Goal: Task Accomplishment & Management: Complete application form

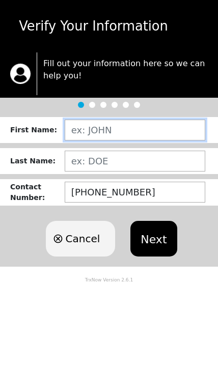
click at [140, 132] on input "text" at bounding box center [135, 130] width 141 height 21
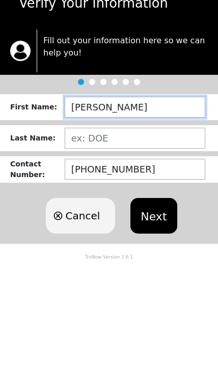
type input "[PERSON_NAME]"
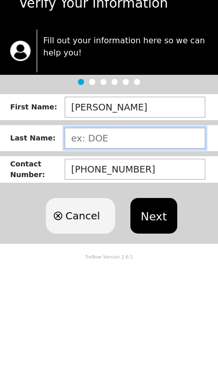
click at [120, 151] on input "text" at bounding box center [135, 161] width 141 height 21
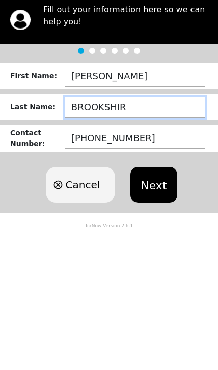
type input "[GEOGRAPHIC_DATA]"
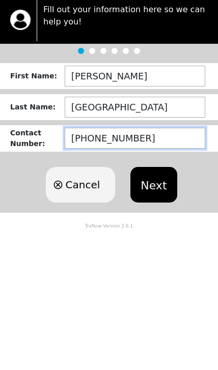
click at [157, 182] on input "[PHONE_NUMBER]" at bounding box center [135, 192] width 141 height 21
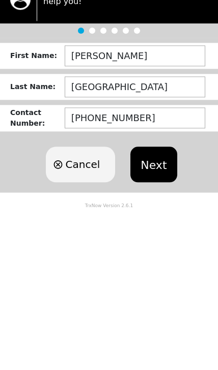
click at [174, 221] on button "Next" at bounding box center [153, 239] width 46 height 36
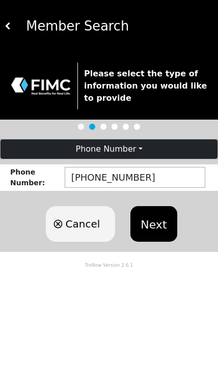
click at [159, 225] on button "Next" at bounding box center [153, 224] width 46 height 36
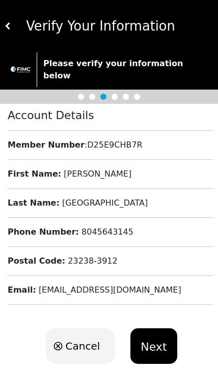
click at [157, 343] on button "Next" at bounding box center [153, 347] width 46 height 36
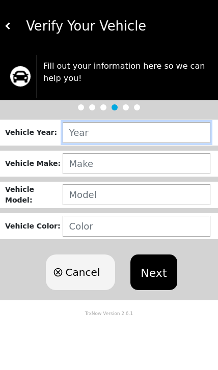
click at [126, 135] on input "text" at bounding box center [137, 132] width 148 height 21
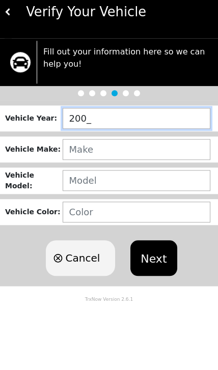
type input "2005"
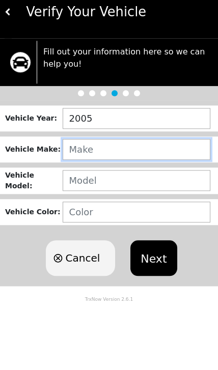
click at [104, 153] on input "text" at bounding box center [137, 163] width 148 height 21
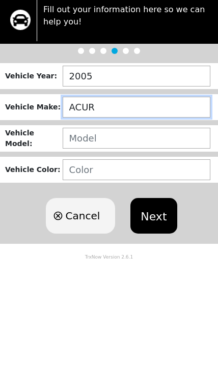
type input "ACURA"
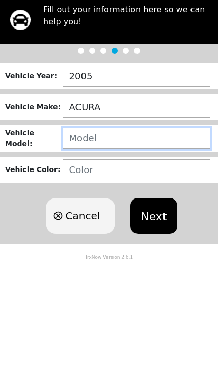
click at [126, 184] on input "text" at bounding box center [137, 194] width 148 height 21
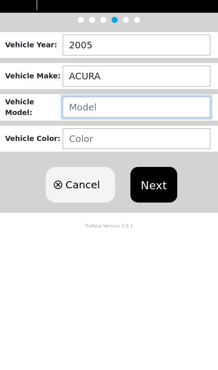
type input "M"
type input "MDX"
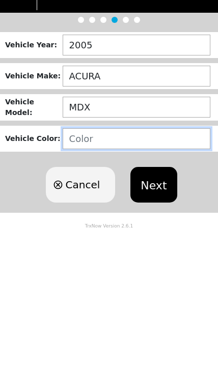
click at [133, 216] on input "text" at bounding box center [137, 226] width 148 height 21
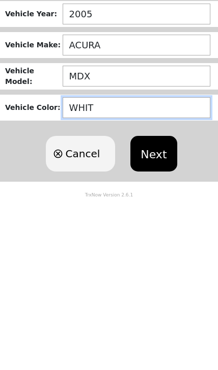
type input "WHITE"
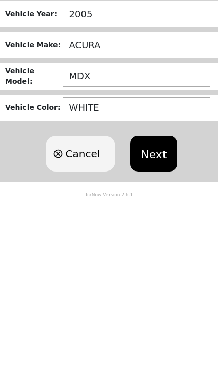
click at [164, 255] on button "Next" at bounding box center [153, 273] width 46 height 36
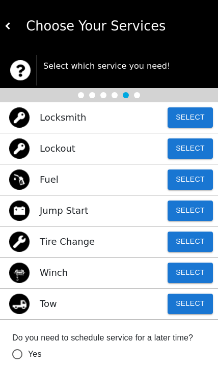
click at [200, 211] on button "Select" at bounding box center [190, 211] width 45 height 20
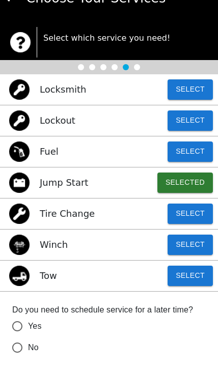
scroll to position [37, 0]
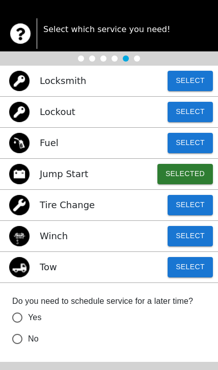
click at [25, 343] on input "No" at bounding box center [17, 339] width 21 height 21
radio input "false"
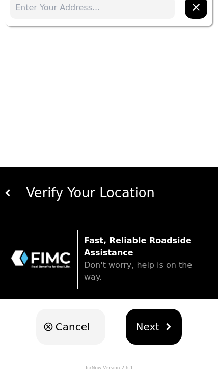
scroll to position [0, 0]
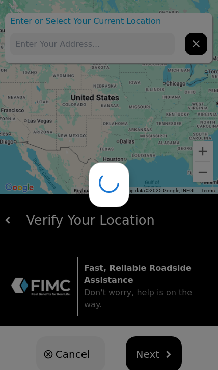
type input "2027 Lauderdale Dr, Henrico, VA 23238, USA"
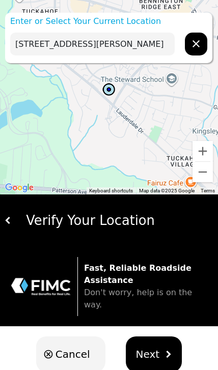
click at [207, 47] on button "hidden" at bounding box center [196, 44] width 22 height 23
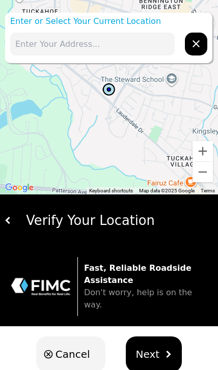
click at [119, 41] on input "text" at bounding box center [92, 44] width 165 height 23
type input "3"
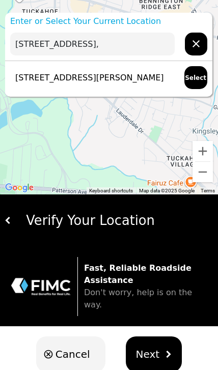
click at [205, 73] on button "Select" at bounding box center [195, 77] width 23 height 23
type input "2027 Lauderdale Dr, Henrico, VA 23238, USA"
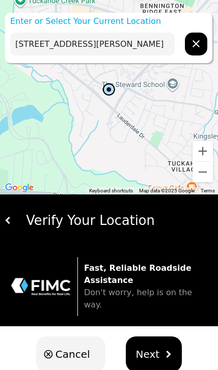
click at [155, 347] on span "Next" at bounding box center [148, 354] width 24 height 15
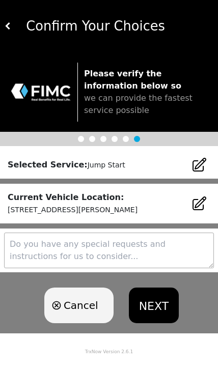
click at [119, 256] on textarea at bounding box center [109, 251] width 210 height 36
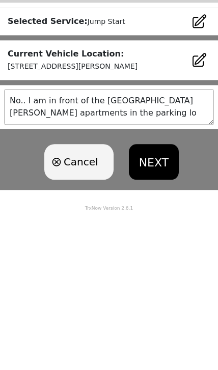
type textarea "No.. I am in front of the Maple Woods apartments in the parking lot"
click at [163, 288] on button "NEXT" at bounding box center [154, 306] width 50 height 36
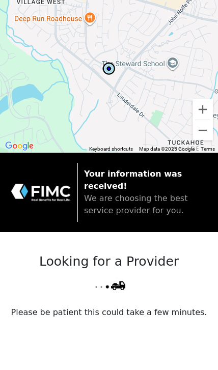
click at [162, 316] on div "Looking for a Provider Please be patient this could take a few minutes." at bounding box center [109, 308] width 218 height 152
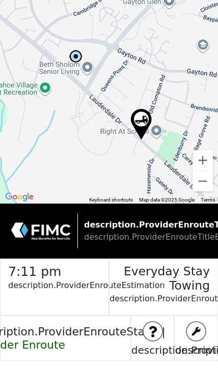
click at [65, 340] on span "Provider Enroute" at bounding box center [19, 345] width 92 height 13
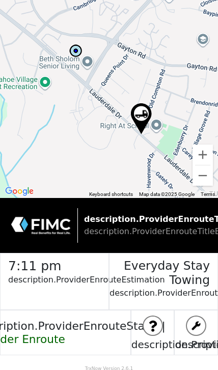
scroll to position [7, 0]
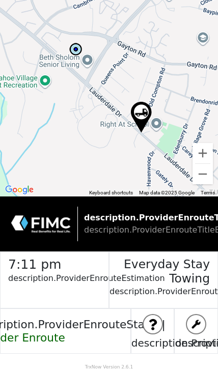
click at [195, 274] on h3 "Everyday Stay Towing" at bounding box center [160, 269] width 100 height 34
click at [208, 297] on p "description.ProviderEnrouteServProv" at bounding box center [160, 297] width 100 height 22
click at [47, 264] on h2 "7:11 pm" at bounding box center [58, 262] width 100 height 20
click at [25, 271] on h2 "7:11 pm" at bounding box center [58, 262] width 100 height 20
click at [171, 347] on h5 "description.ProviderEnrouteHelp" at bounding box center [152, 343] width 43 height 12
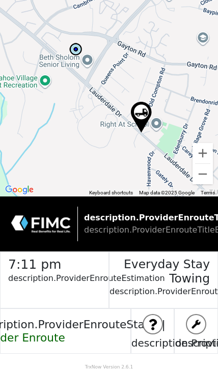
click at [174, 263] on h3 "Everyday Stay Towing" at bounding box center [160, 269] width 100 height 34
click at [44, 264] on h2 "7:11 pm" at bounding box center [58, 262] width 100 height 20
click at [99, 282] on p "description.ProviderEnrouteEstimation" at bounding box center [58, 284] width 100 height 22
click at [54, 219] on img at bounding box center [40, 224] width 61 height 19
click at [164, 227] on span "description.ProviderEnrouteTitleBar2" at bounding box center [159, 230] width 150 height 10
